Goal: Information Seeking & Learning: Learn about a topic

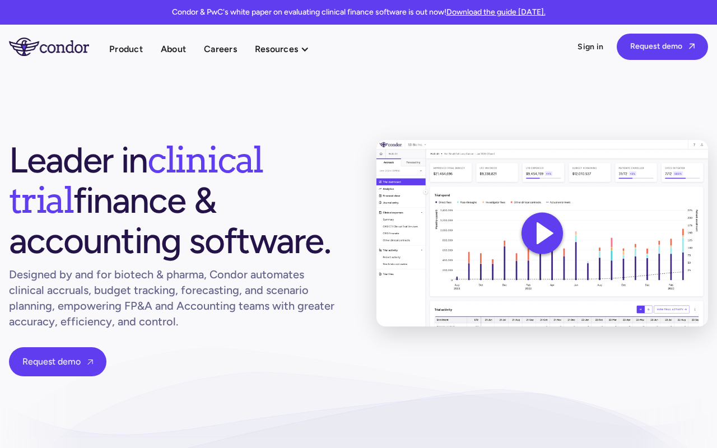
click at [497, 12] on link "Download the guide [DATE]." at bounding box center [496, 12] width 99 height 10
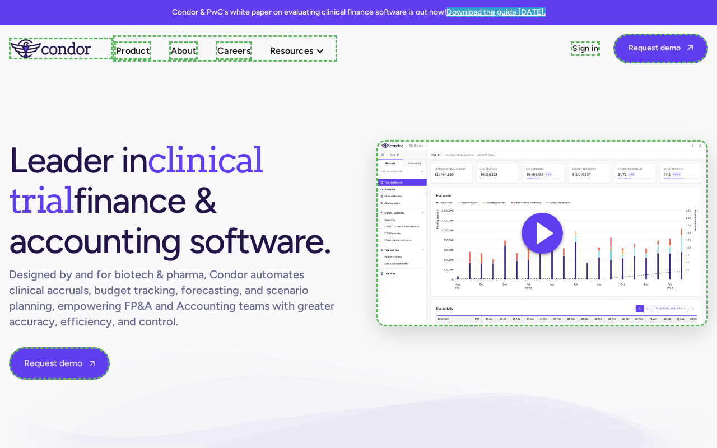
click at [59, 48] on link "home" at bounding box center [61, 48] width 104 height 21
click at [128, 50] on link "Product" at bounding box center [129, 50] width 37 height 18
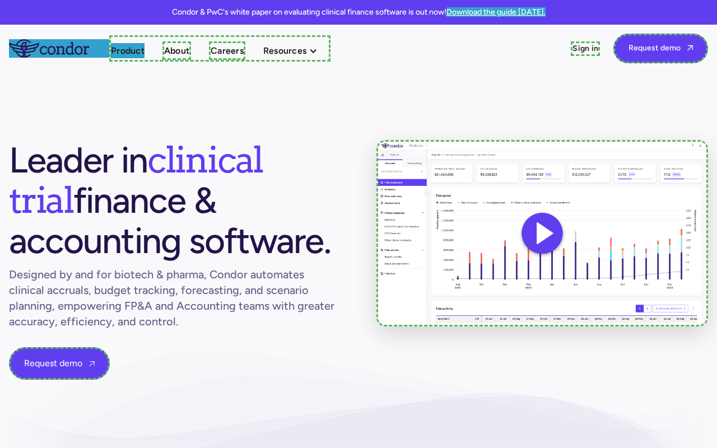
click at [177, 50] on link "About" at bounding box center [177, 50] width 29 height 18
click at [225, 50] on link "Careers" at bounding box center [224, 50] width 36 height 18
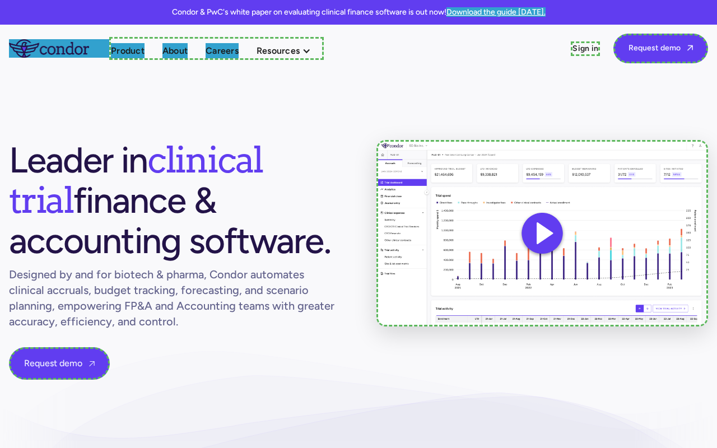
click at [589, 48] on link "Sign in" at bounding box center [585, 48] width 29 height 15
click at [664, 47] on link "Request demo " at bounding box center [661, 49] width 95 height 30
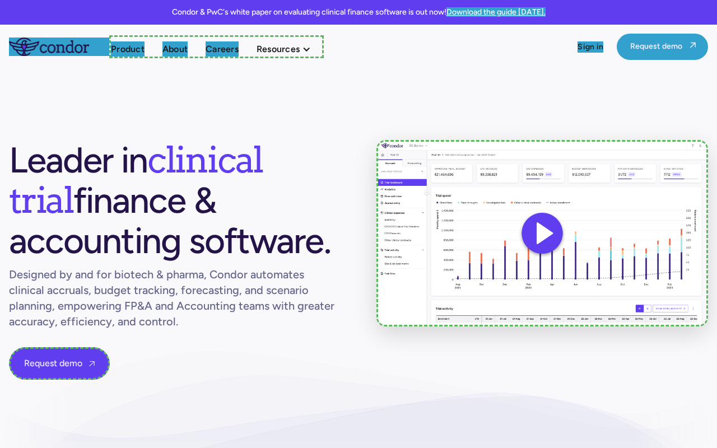
click at [55, 362] on link "Request demo " at bounding box center [59, 363] width 101 height 33
click at [542, 233] on img at bounding box center [543, 233] width 332 height 187
